Goal: Check status: Check status

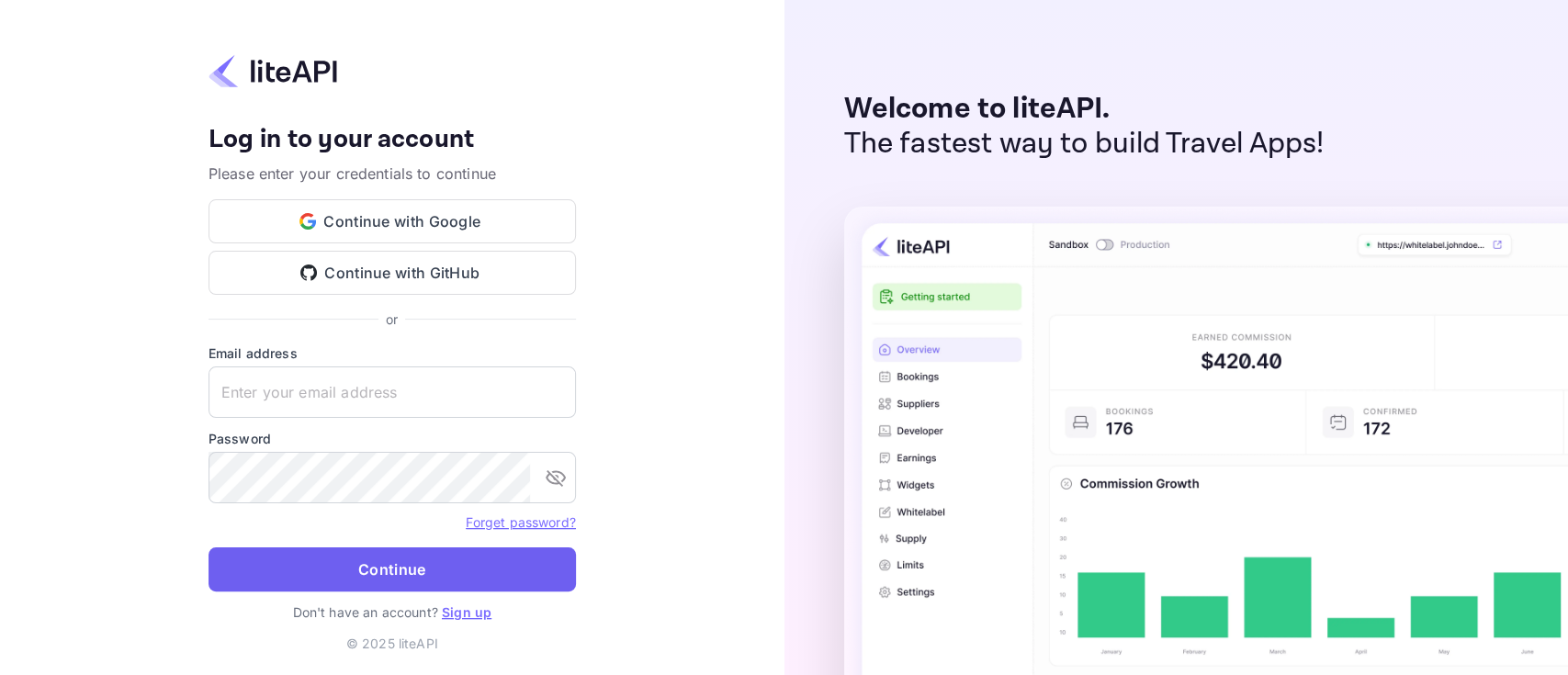
type input "w.harrass+agent@nuitee.com"
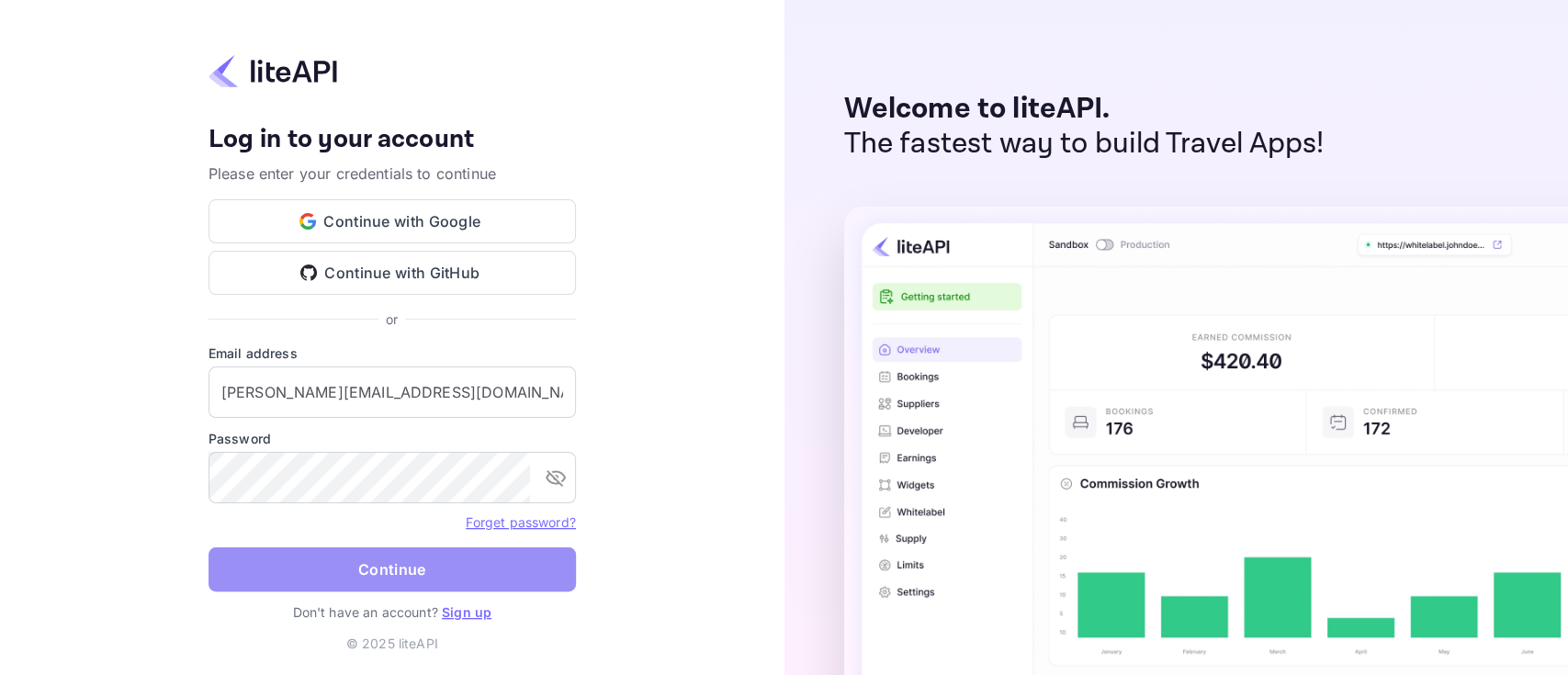
click at [382, 505] on button "Continue" at bounding box center [392, 569] width 368 height 44
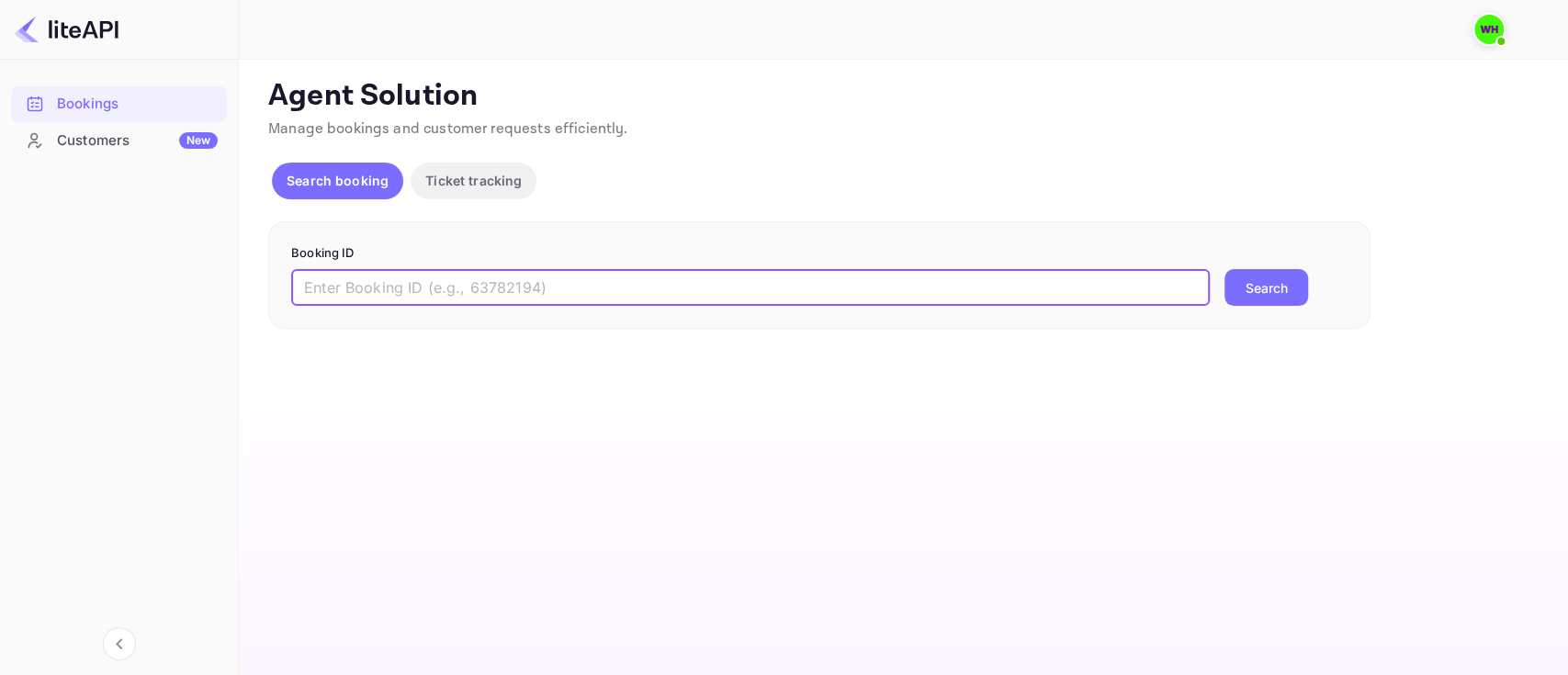
click at [459, 273] on input "text" at bounding box center [750, 287] width 919 height 36
paste input "9044918"
type input "9044918"
click at [1225, 269] on button "Search" at bounding box center [1266, 287] width 84 height 36
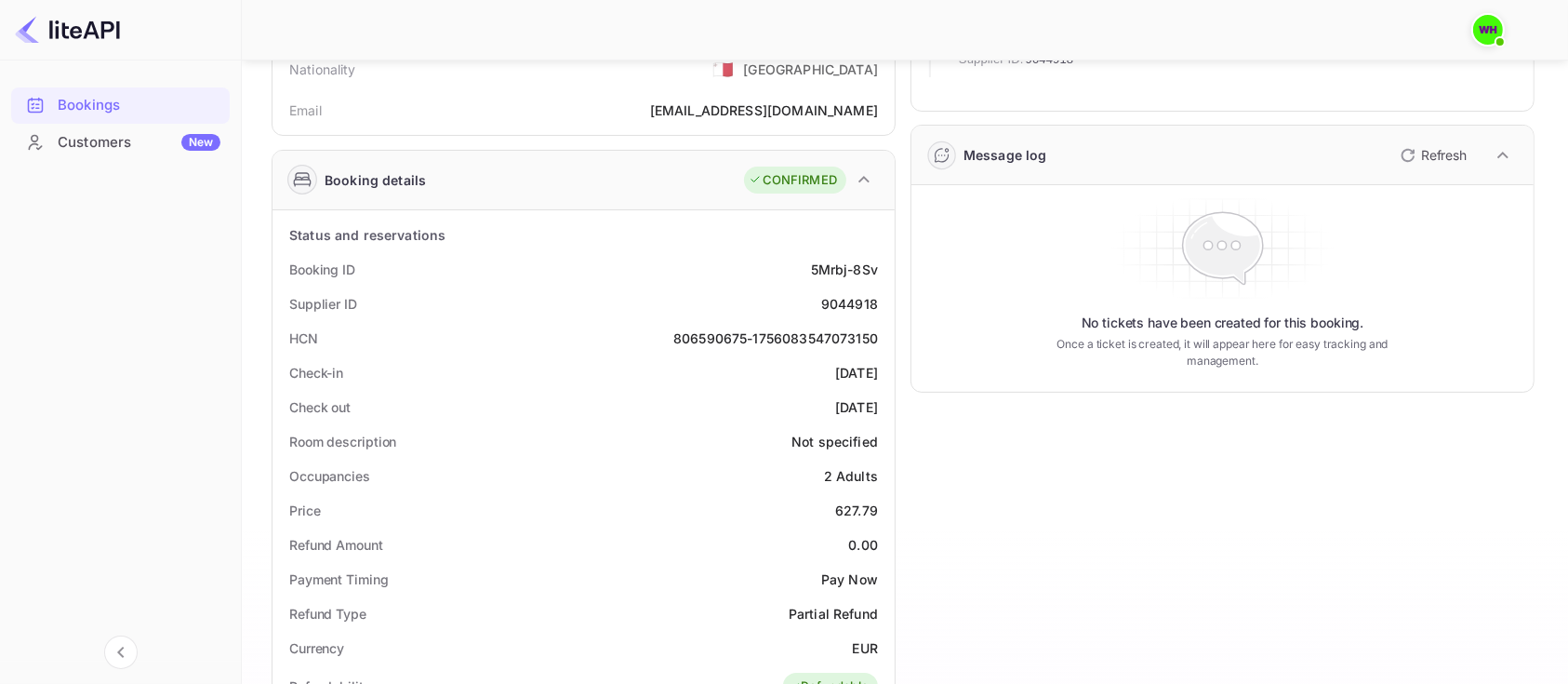
scroll to position [193, 0]
click at [802, 335] on div "806590675-1756083547073150" at bounding box center [776, 338] width 205 height 20
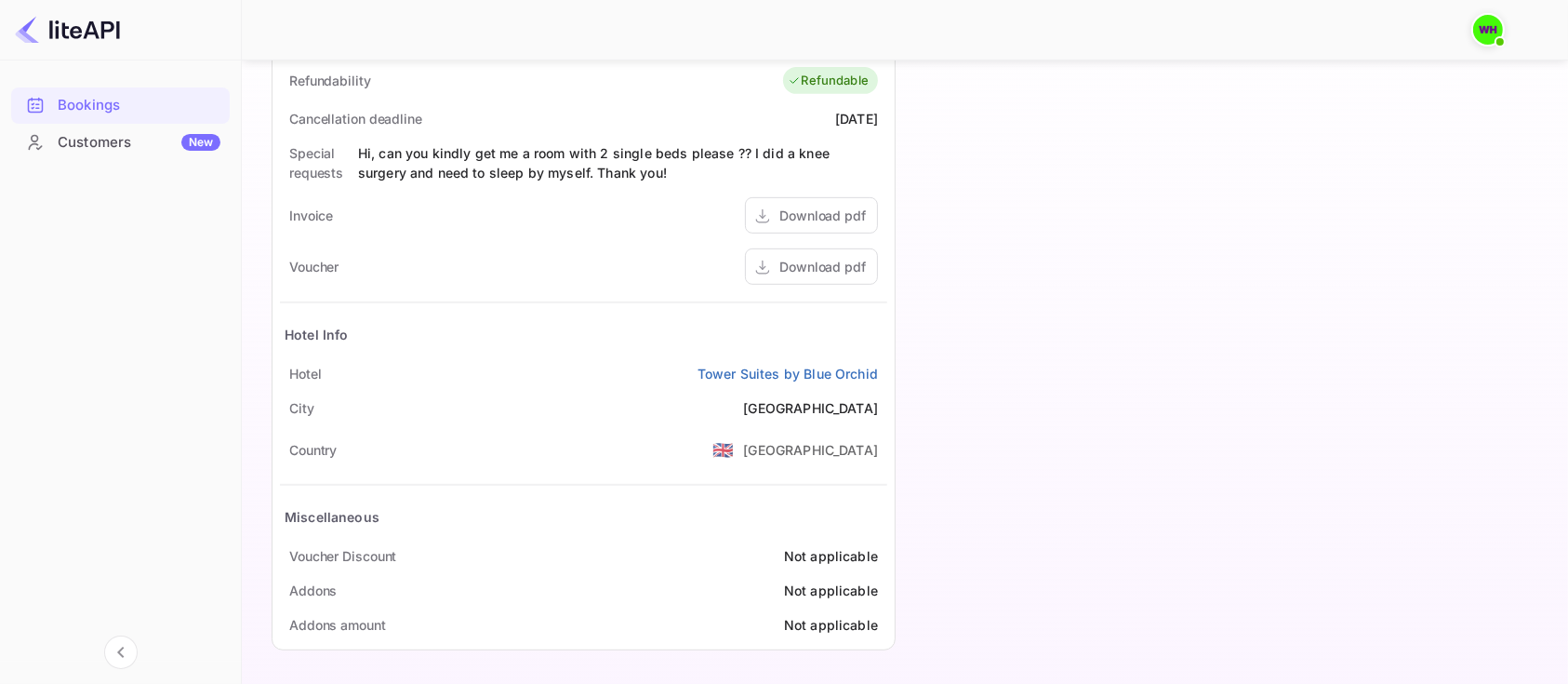
scroll to position [0, 0]
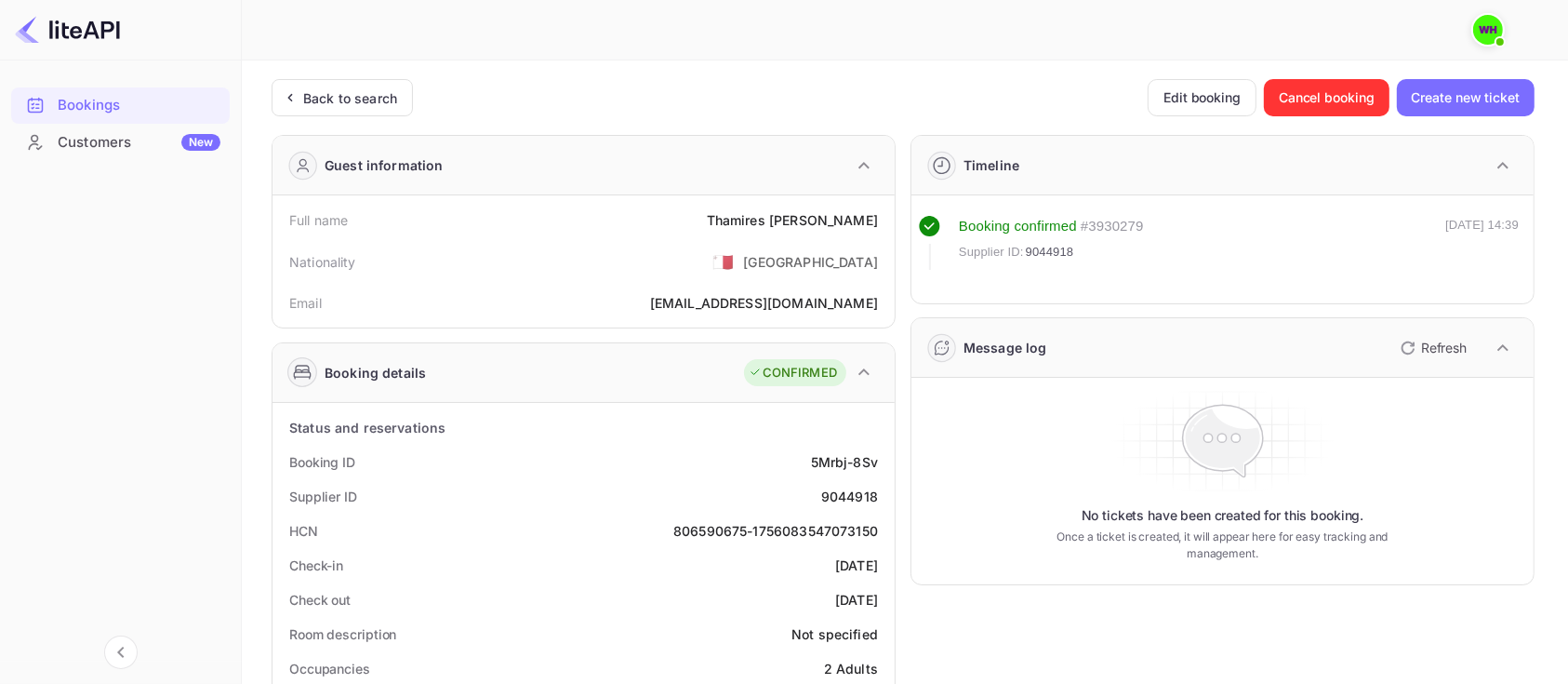
click at [188, 385] on div "Bookings Customers New" at bounding box center [120, 368] width 241 height 579
click at [19, 325] on div "Bookings Customers New" at bounding box center [120, 368] width 241 height 579
click at [744, 534] on div "806590675-1756083547073150" at bounding box center [776, 531] width 205 height 20
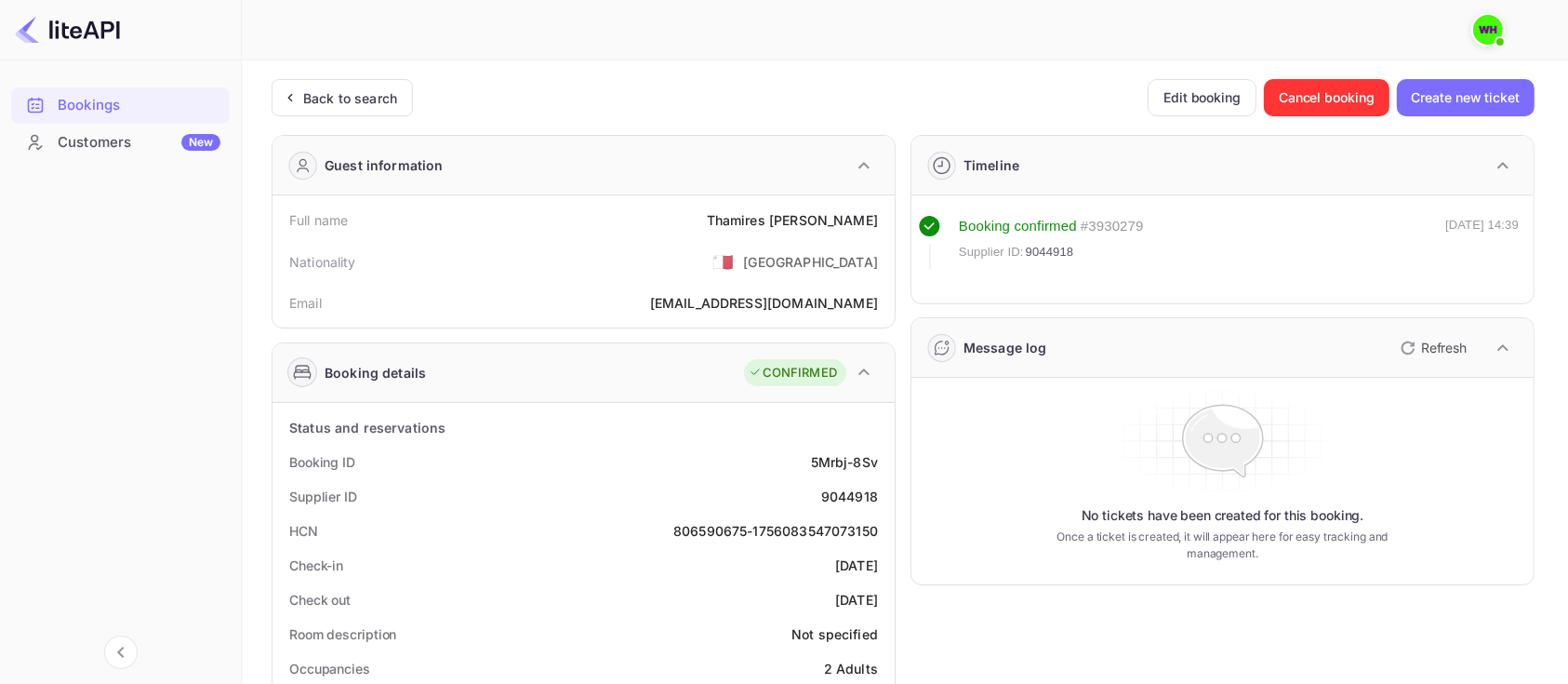
click at [712, 528] on div "806590675-1756083547073150" at bounding box center [776, 531] width 205 height 20
click at [304, 531] on div "HCN" at bounding box center [303, 531] width 29 height 20
click at [856, 531] on div "806590675-1756083547073150" at bounding box center [776, 531] width 205 height 20
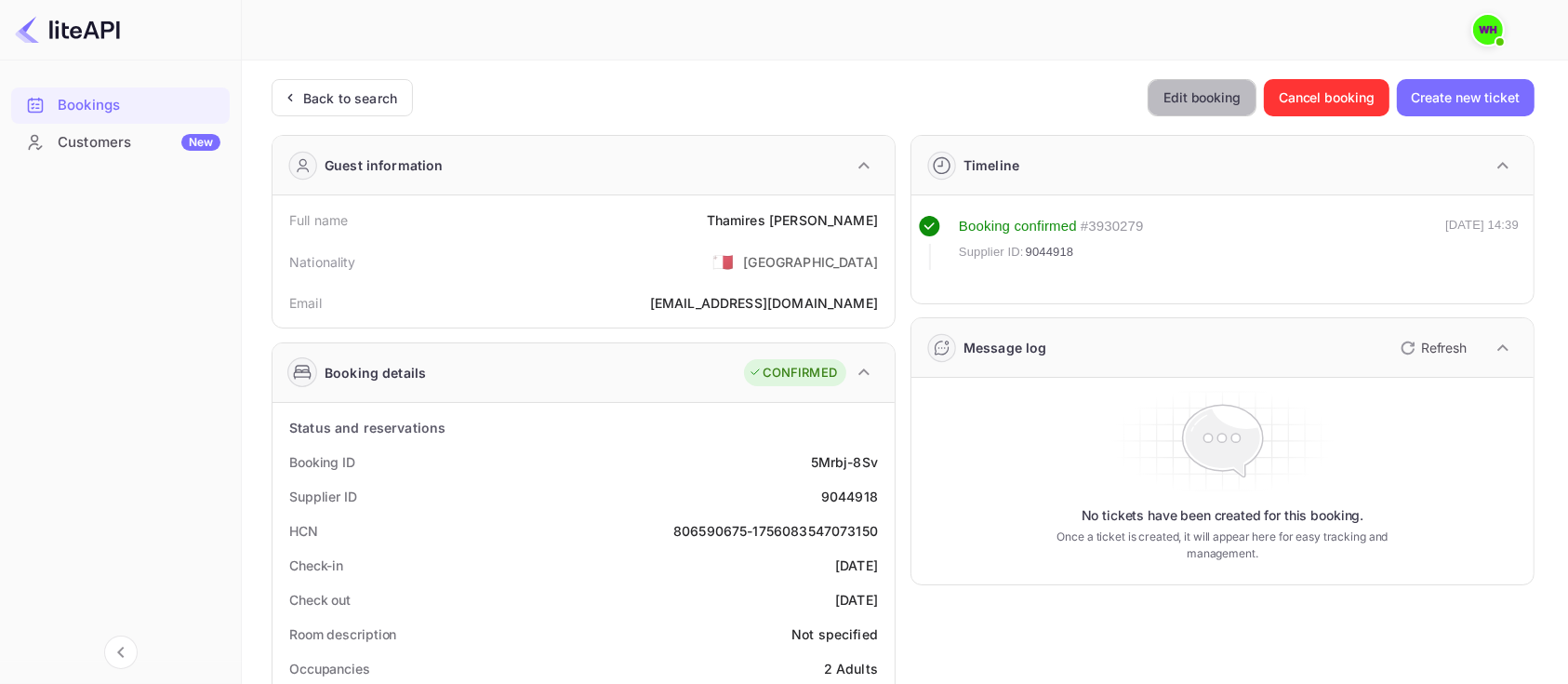
click at [1205, 103] on button "Edit booking" at bounding box center [1201, 97] width 108 height 37
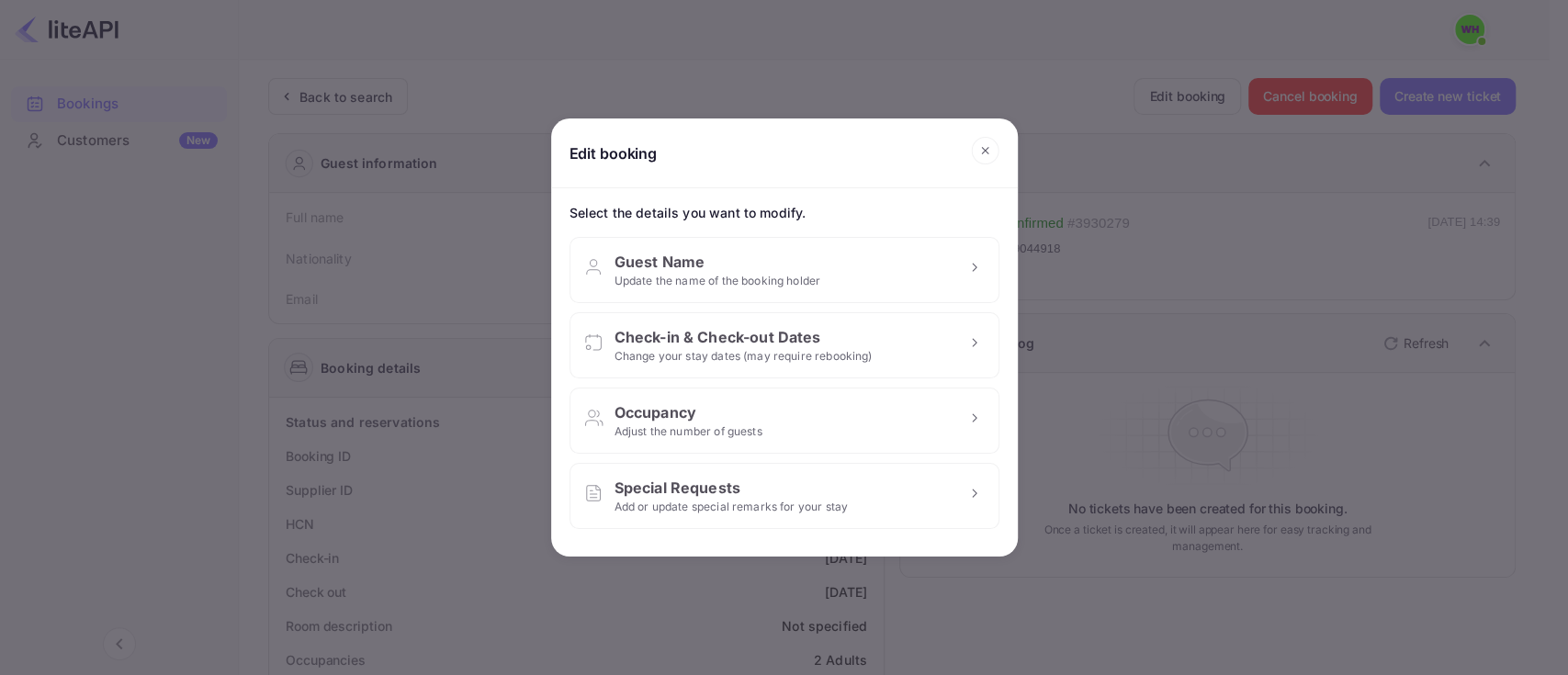
click at [992, 155] on icon at bounding box center [985, 150] width 29 height 28
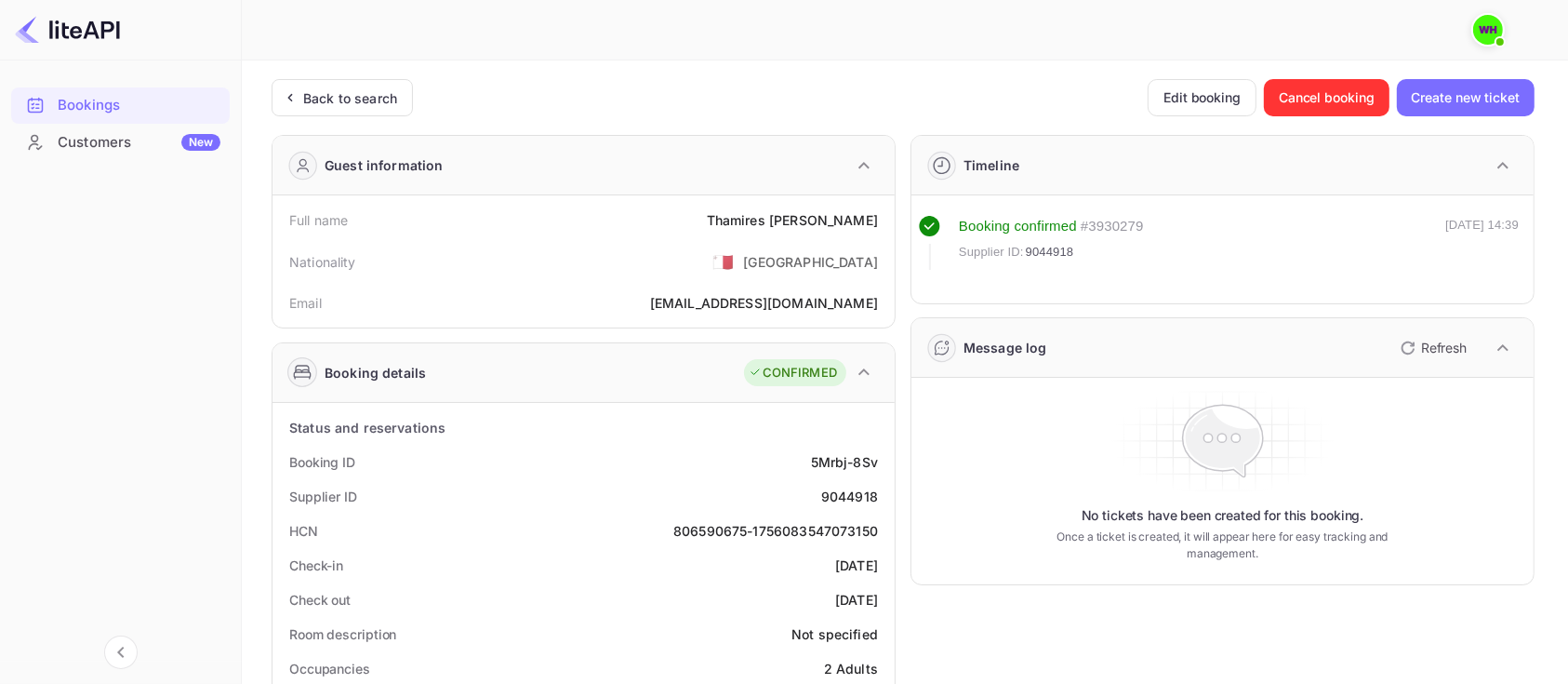
click at [976, 55] on div at bounding box center [897, 30] width 1274 height 56
click at [349, 97] on div "Back to search" at bounding box center [350, 99] width 94 height 20
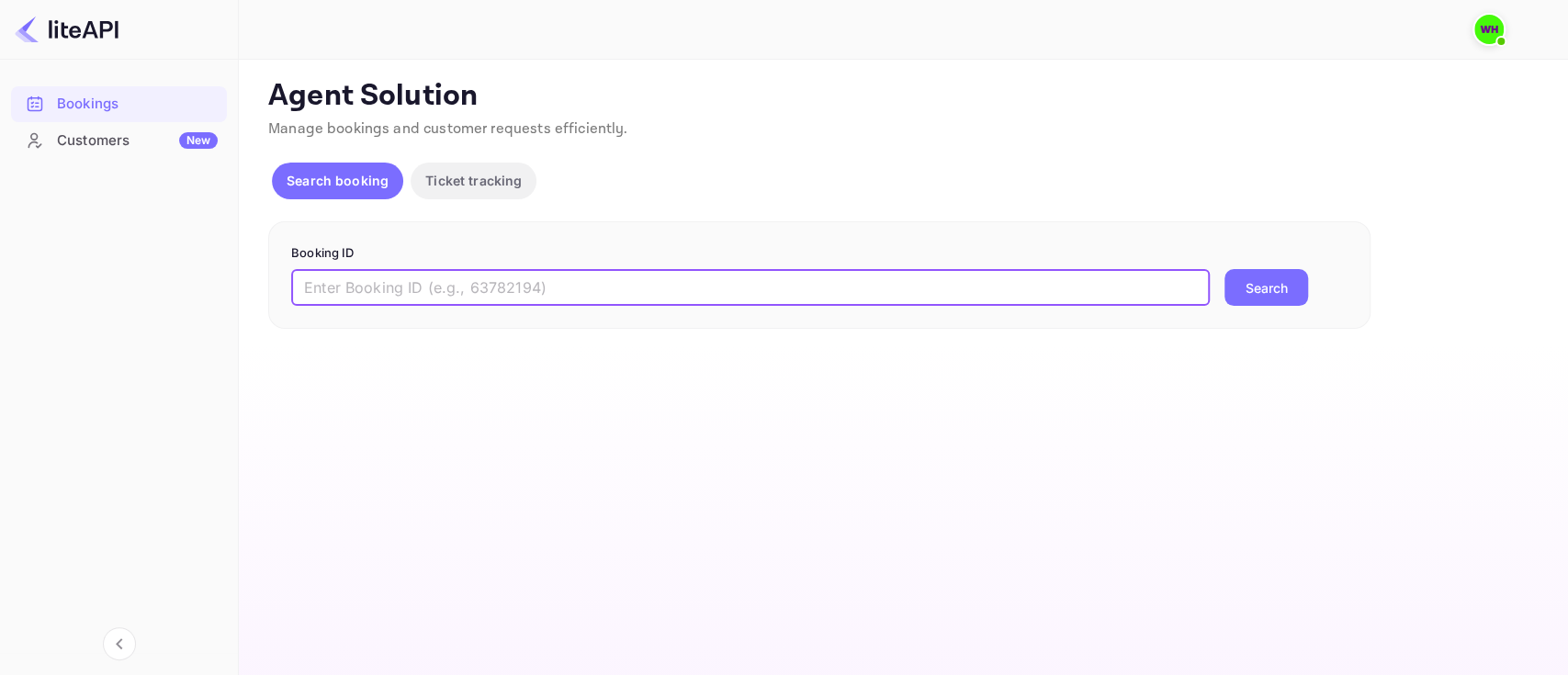
click at [456, 291] on input "text" at bounding box center [750, 287] width 919 height 36
paste input "9044918"
type input "9044918"
click at [1225, 269] on button "Search" at bounding box center [1266, 287] width 84 height 36
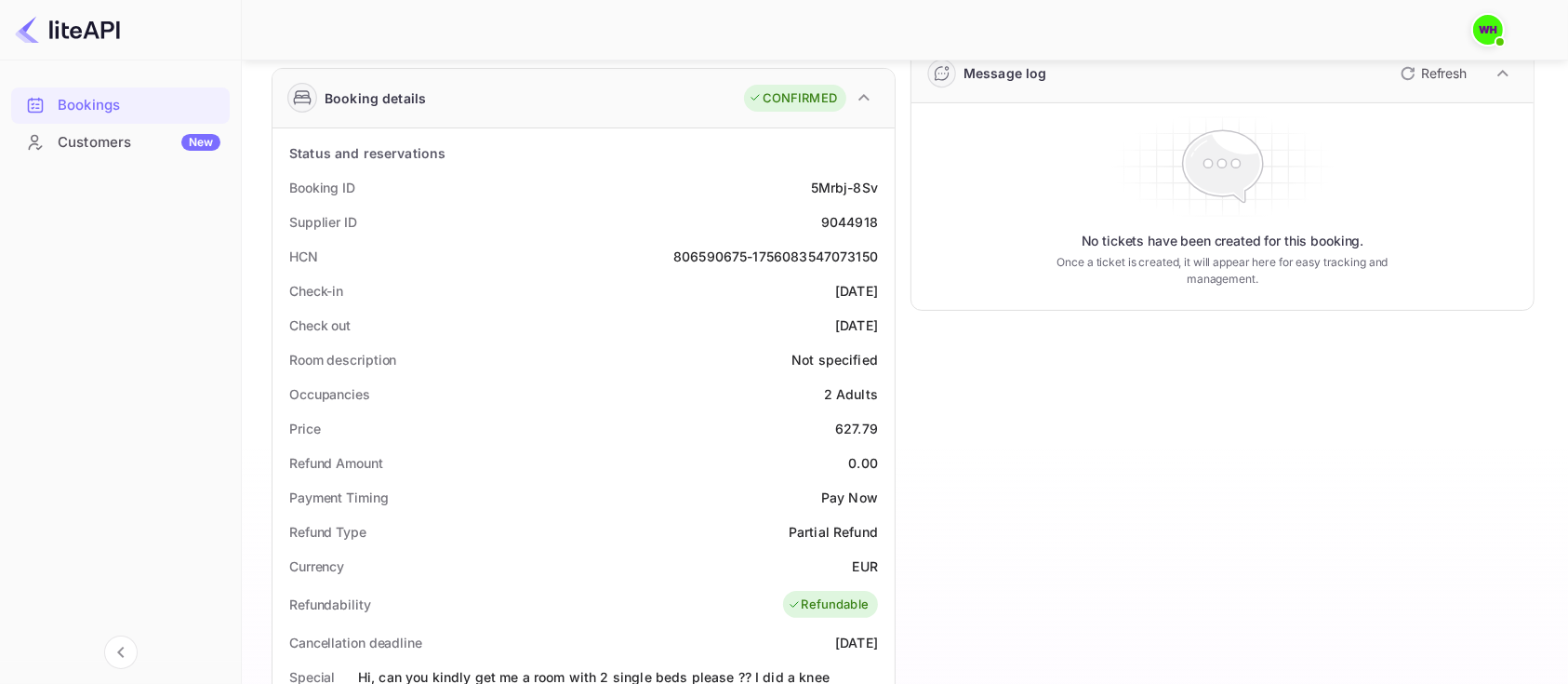
scroll to position [276, 0]
